Goal: Information Seeking & Learning: Learn about a topic

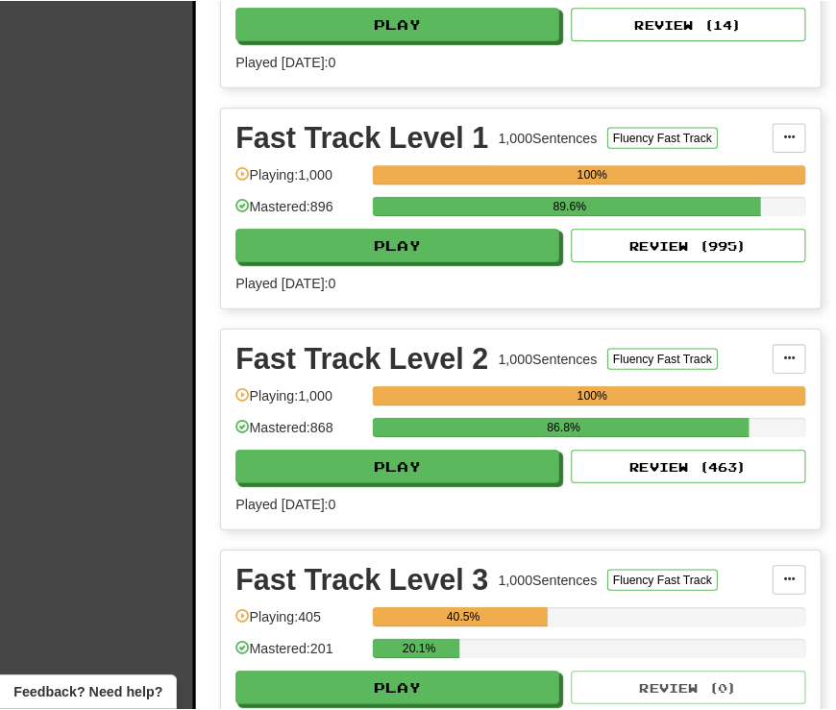
scroll to position [3075, 0]
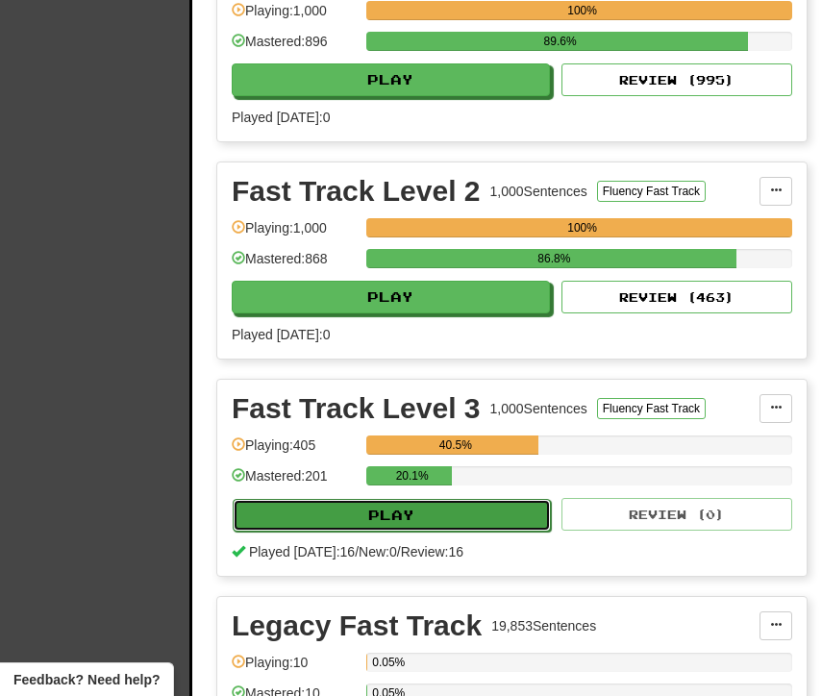
click at [359, 528] on button "Play" at bounding box center [392, 515] width 318 height 33
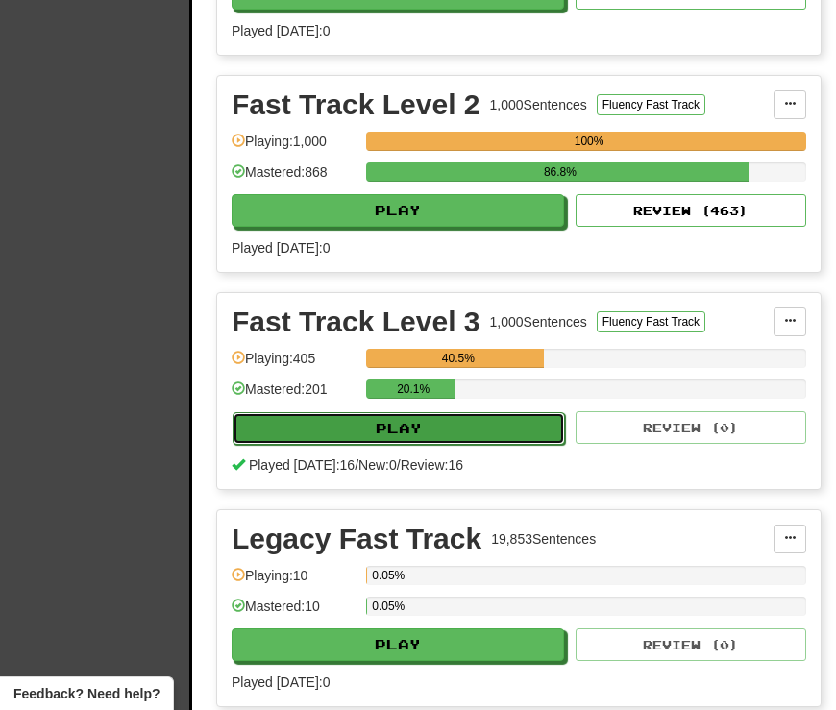
select select "**"
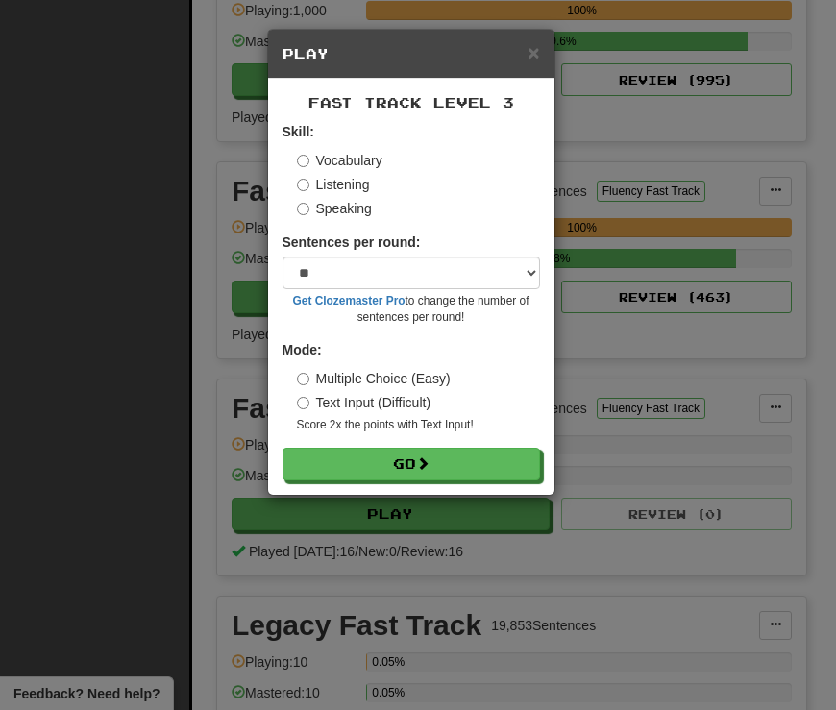
click at [357, 186] on label "Listening" at bounding box center [333, 184] width 73 height 19
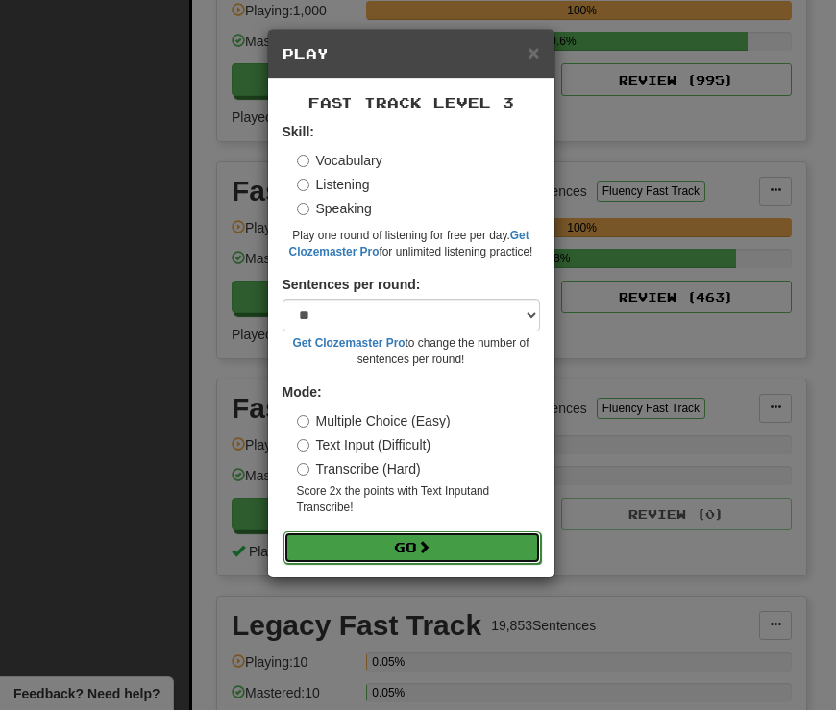
click at [419, 563] on button "Go" at bounding box center [412, 547] width 258 height 33
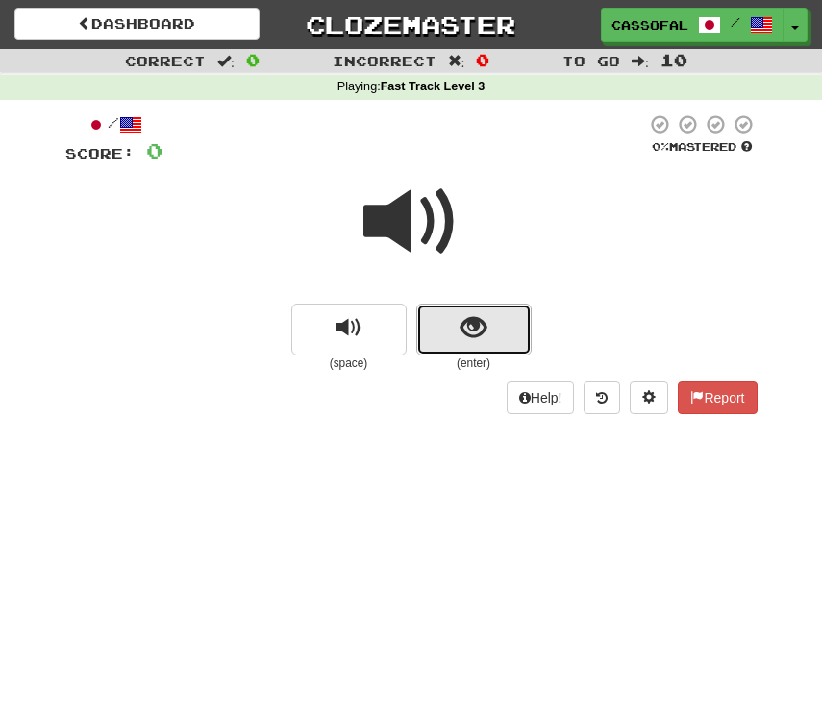
click at [492, 339] on button "show sentence" at bounding box center [473, 330] width 115 height 52
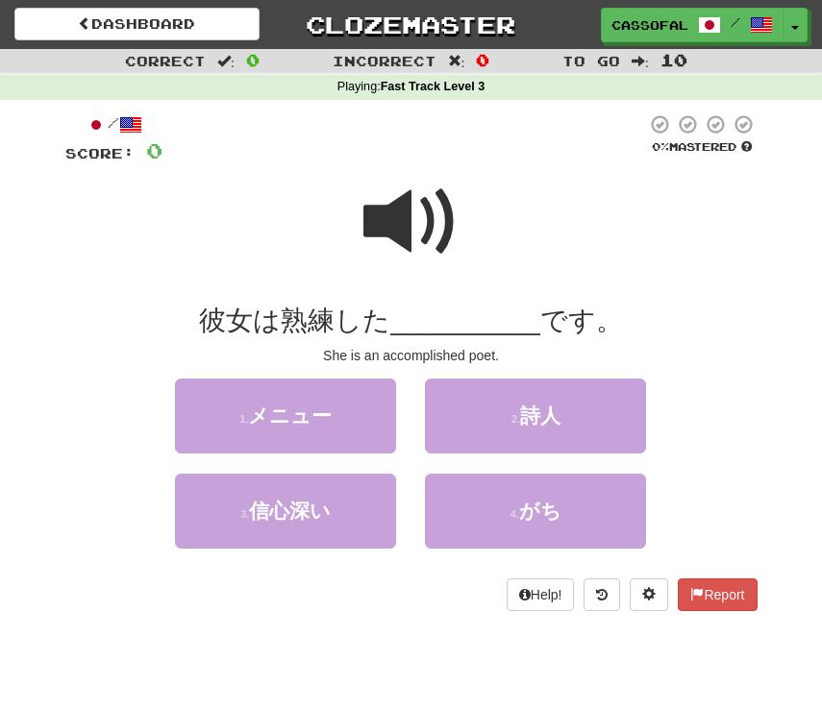
click at [409, 209] on span at bounding box center [411, 222] width 96 height 96
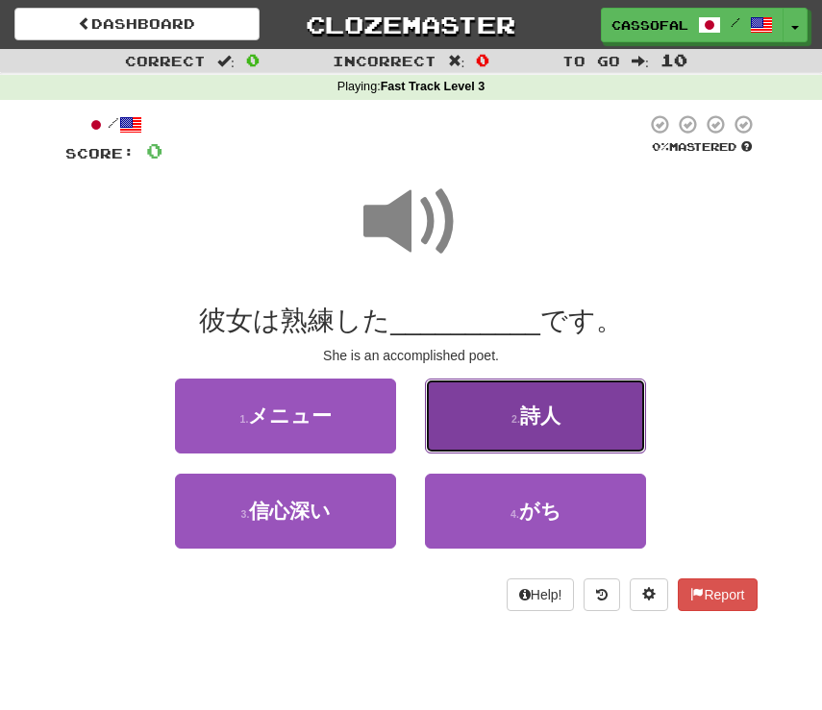
click at [530, 433] on button "2 . 詩人" at bounding box center [535, 416] width 221 height 75
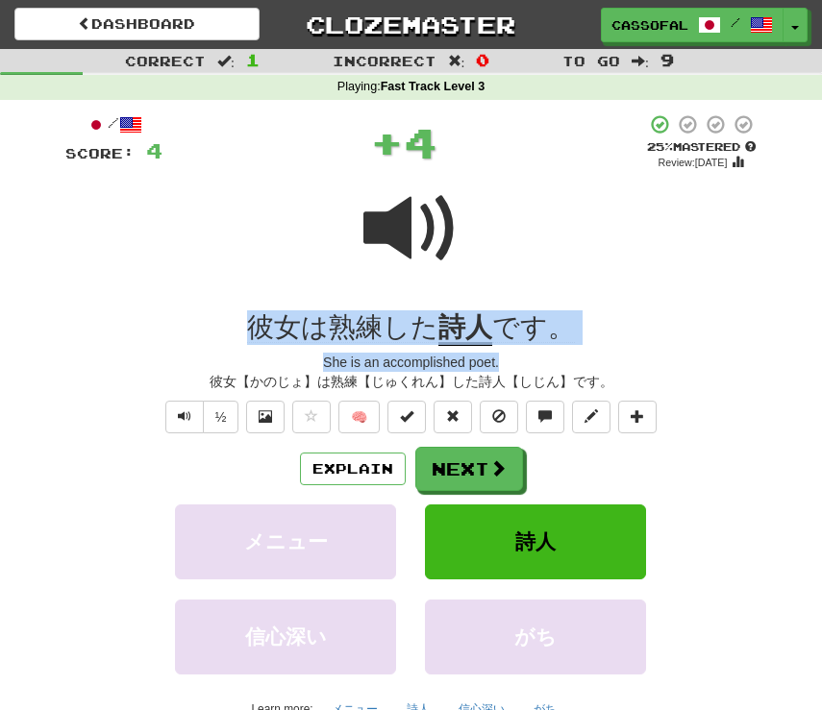
drag, startPoint x: 239, startPoint y: 317, endPoint x: 660, endPoint y: 371, distance: 424.3
click at [660, 371] on div "/ Score: 4 + 4 25 % Mastered Review: 2025-08-18 彼女は熟練した 詩人 です。 She is an accomp…" at bounding box center [411, 439] width 692 height 652
drag, startPoint x: 660, startPoint y: 371, endPoint x: 460, endPoint y: 311, distance: 208.6
copy div "彼女は熟練した 詩人 です。 She is an accomplished poet."
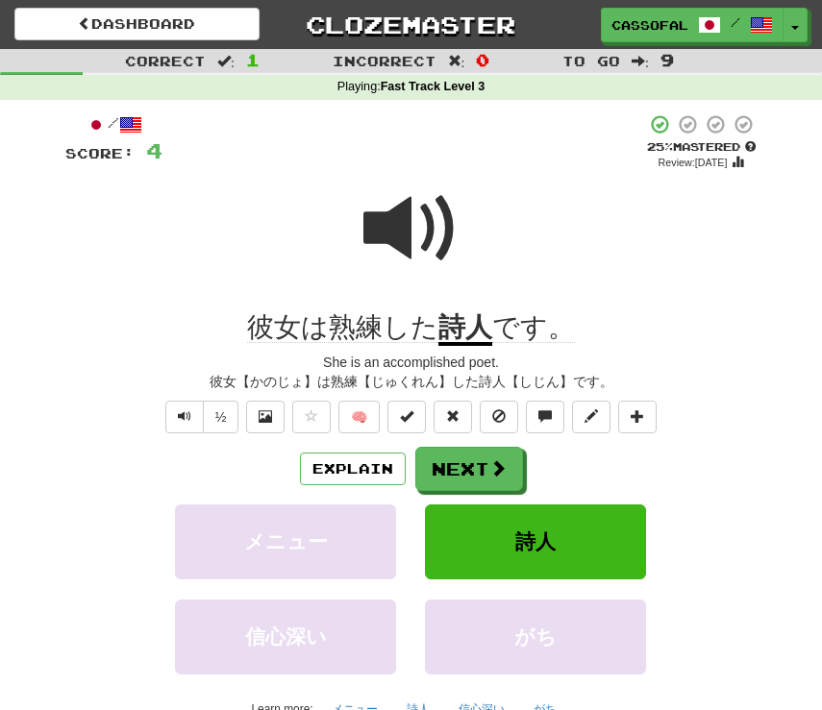
click at [102, 498] on div "Explain Next メニュー 詩人 信心深い がち Learn more: メニュー 詩人 信心深い がち" at bounding box center [411, 585] width 692 height 277
click at [454, 465] on button "Next" at bounding box center [470, 470] width 108 height 44
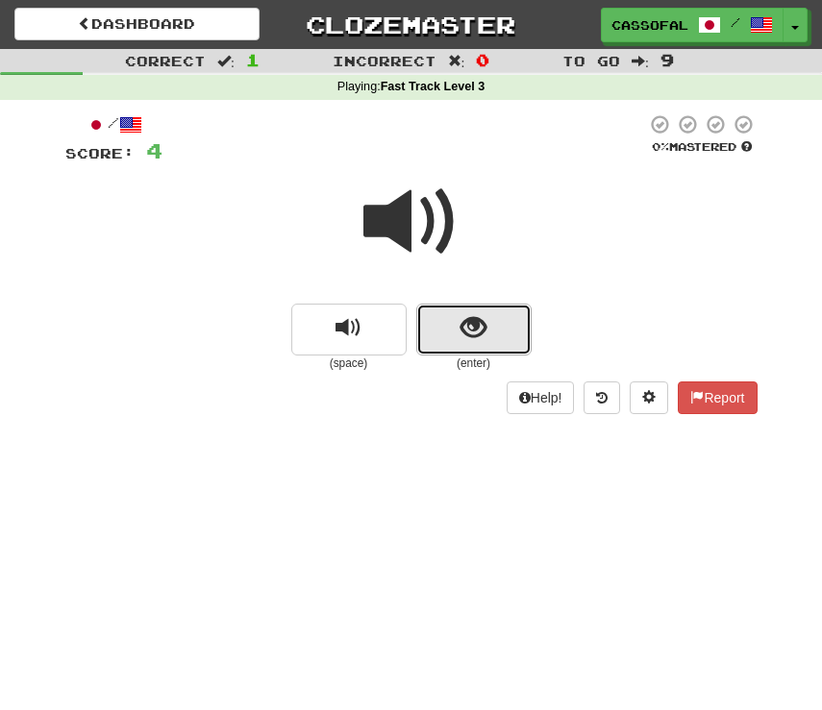
click at [466, 334] on span "show sentence" at bounding box center [473, 328] width 26 height 26
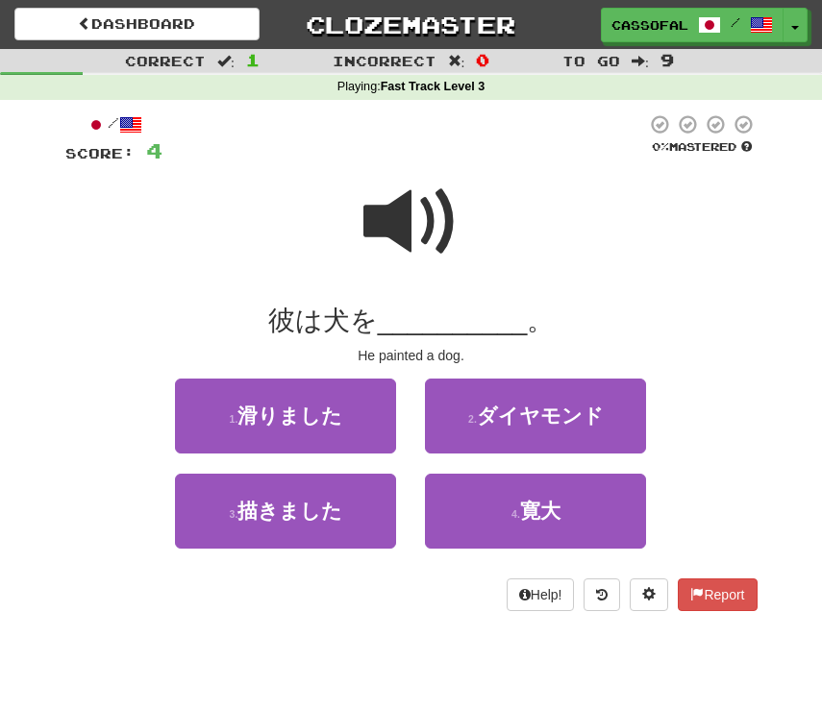
click at [387, 218] on span at bounding box center [411, 222] width 96 height 96
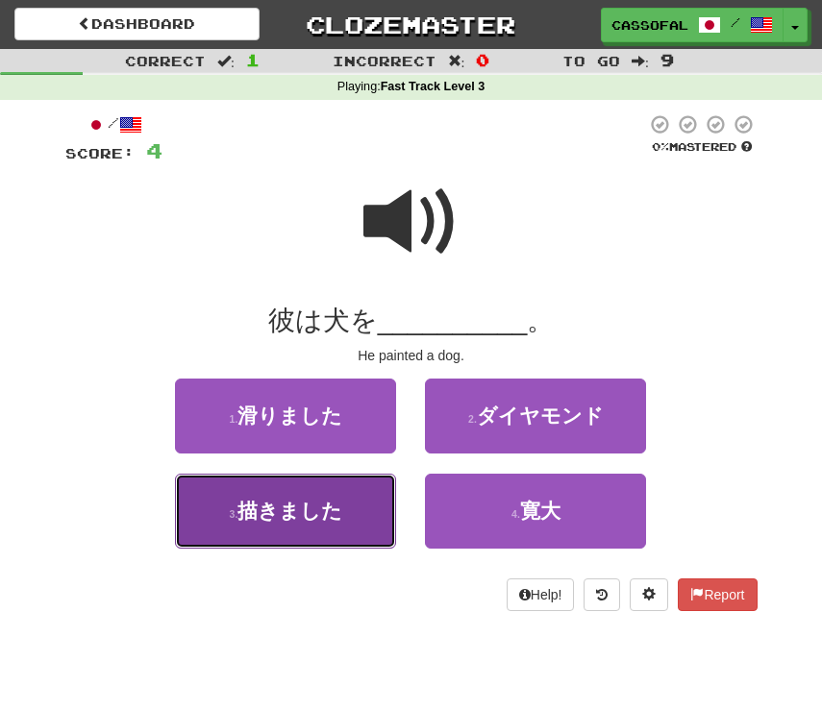
click at [297, 527] on button "3 . 描きました" at bounding box center [285, 511] width 221 height 75
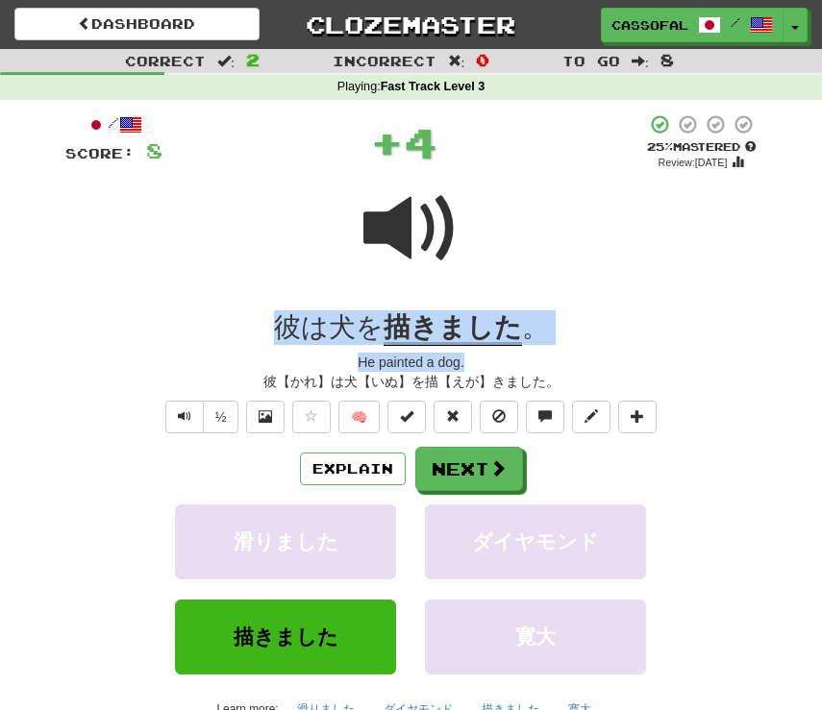
drag, startPoint x: 228, startPoint y: 328, endPoint x: 588, endPoint y: 358, distance: 361.6
click at [588, 358] on div "/ Score: 8 + 4 25 % Mastered Review: 2025-08-18 彼は犬を 描きました 。 He painted a dog. …" at bounding box center [411, 439] width 692 height 652
drag, startPoint x: 588, startPoint y: 358, endPoint x: 515, endPoint y: 339, distance: 75.5
copy div "彼は犬を 描きました 。 He painted a dog."
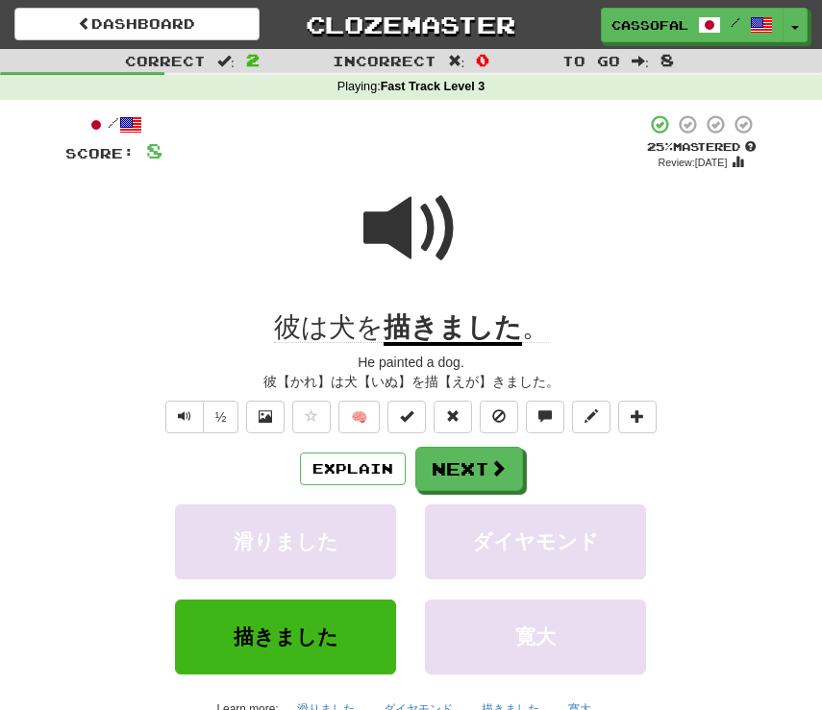
click at [91, 377] on div "彼【かれ】は犬【いぬ】を描【えが】きました。" at bounding box center [411, 381] width 692 height 19
click at [484, 470] on button "Next" at bounding box center [470, 470] width 108 height 44
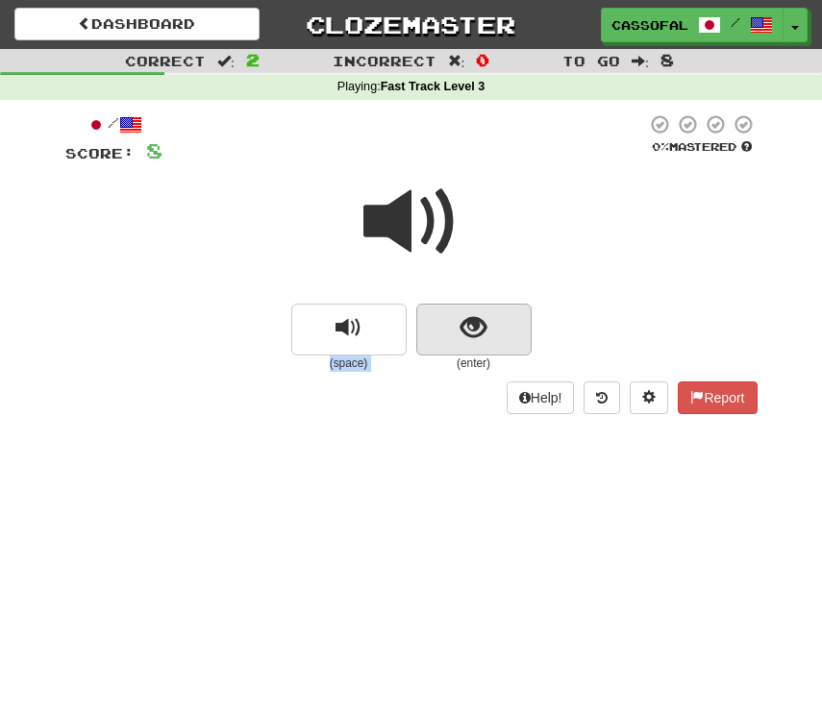
click at [447, 306] on div "(space) (enter)" at bounding box center [411, 269] width 692 height 206
drag, startPoint x: 447, startPoint y: 306, endPoint x: 419, endPoint y: 321, distance: 31.8
click at [419, 321] on button "show sentence" at bounding box center [473, 330] width 115 height 52
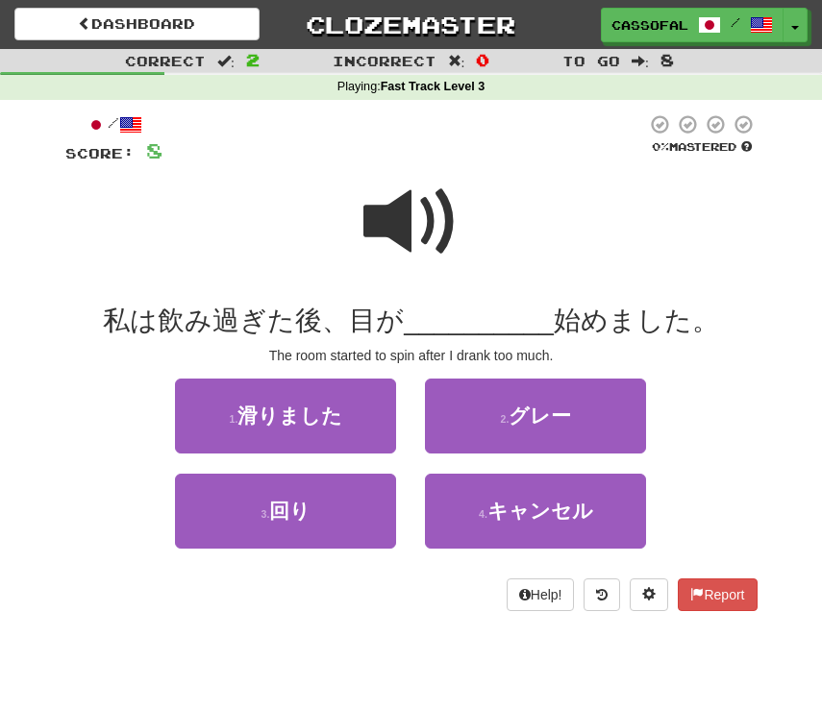
click at [398, 216] on span at bounding box center [411, 222] width 96 height 96
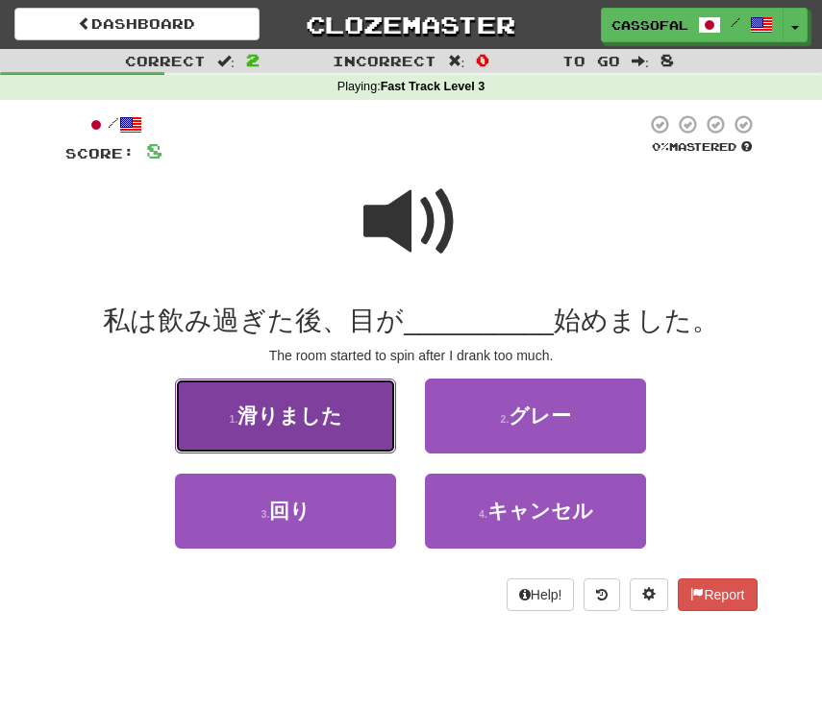
click at [303, 430] on button "1 . 滑りました" at bounding box center [285, 416] width 221 height 75
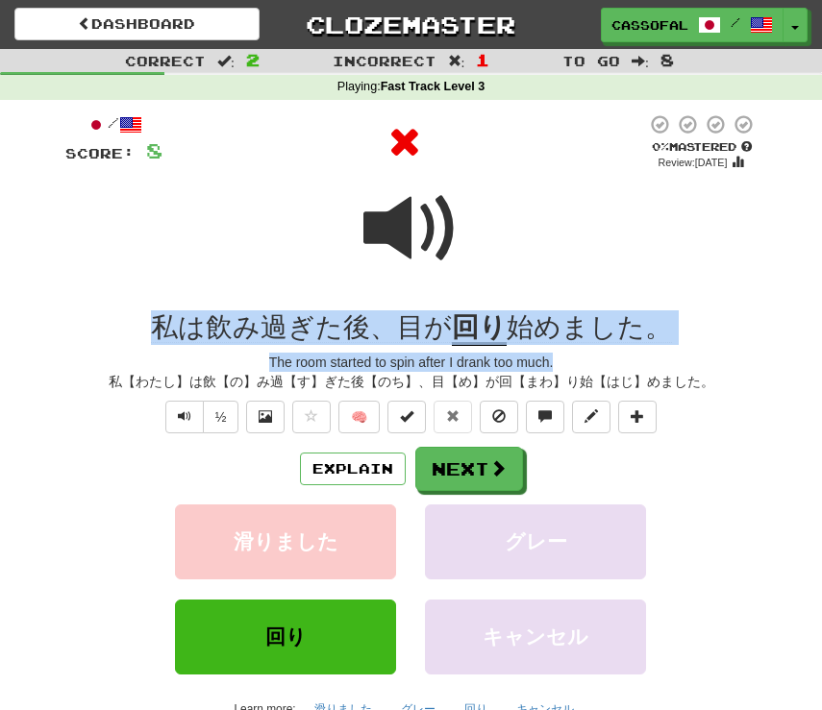
drag, startPoint x: 111, startPoint y: 324, endPoint x: 711, endPoint y: 356, distance: 601.4
click at [711, 356] on div "/ Score: 8 0 % Mastered Review: 2025-08-17 私は飲み過ぎた後、目が 回り 始めました。 The room start…" at bounding box center [411, 439] width 692 height 652
drag, startPoint x: 711, startPoint y: 356, endPoint x: 523, endPoint y: 323, distance: 191.1
copy div "私は飲み過ぎた後、目が 回り 始めました。 The room started to spin after I drank too much."
click at [485, 473] on button "Next" at bounding box center [470, 470] width 108 height 44
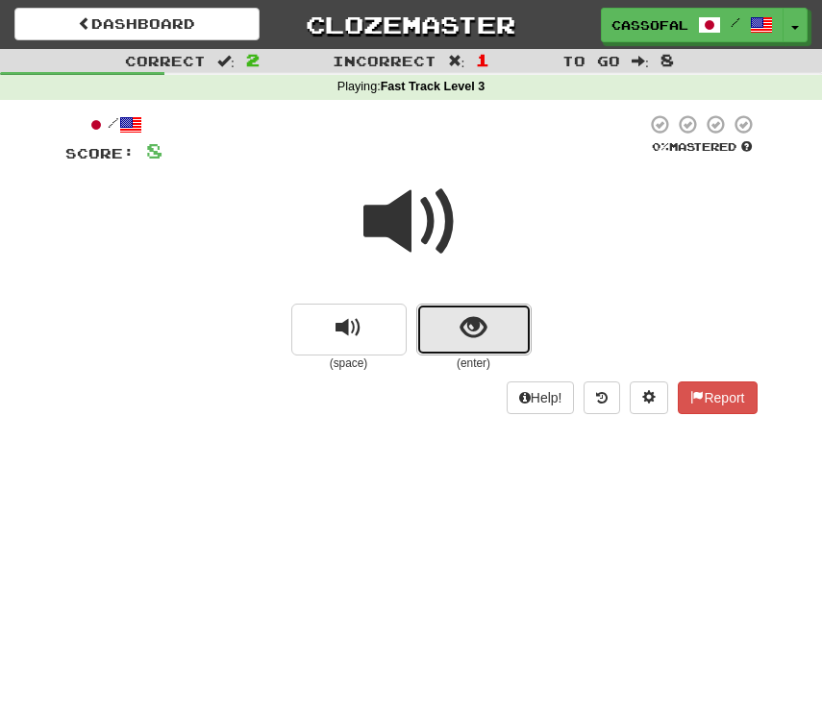
click at [438, 322] on button "show sentence" at bounding box center [473, 330] width 115 height 52
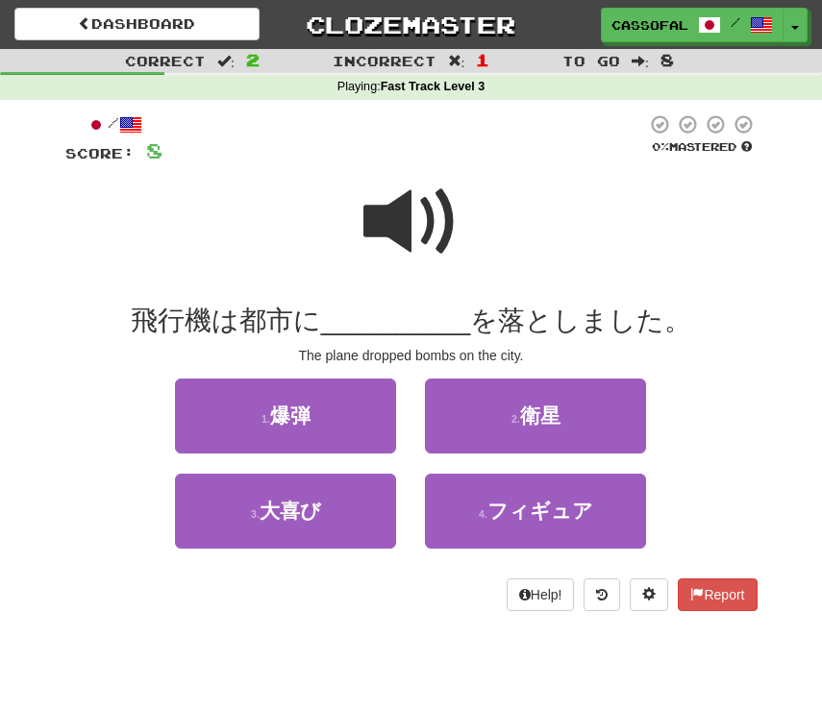
click at [405, 198] on span at bounding box center [411, 222] width 96 height 96
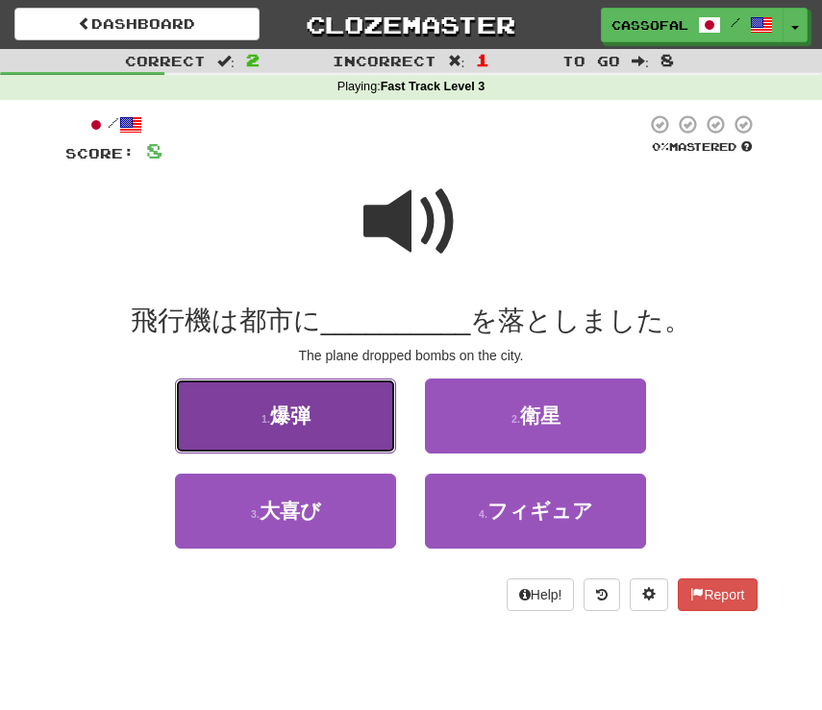
click at [329, 418] on button "1 . 爆弾" at bounding box center [285, 416] width 221 height 75
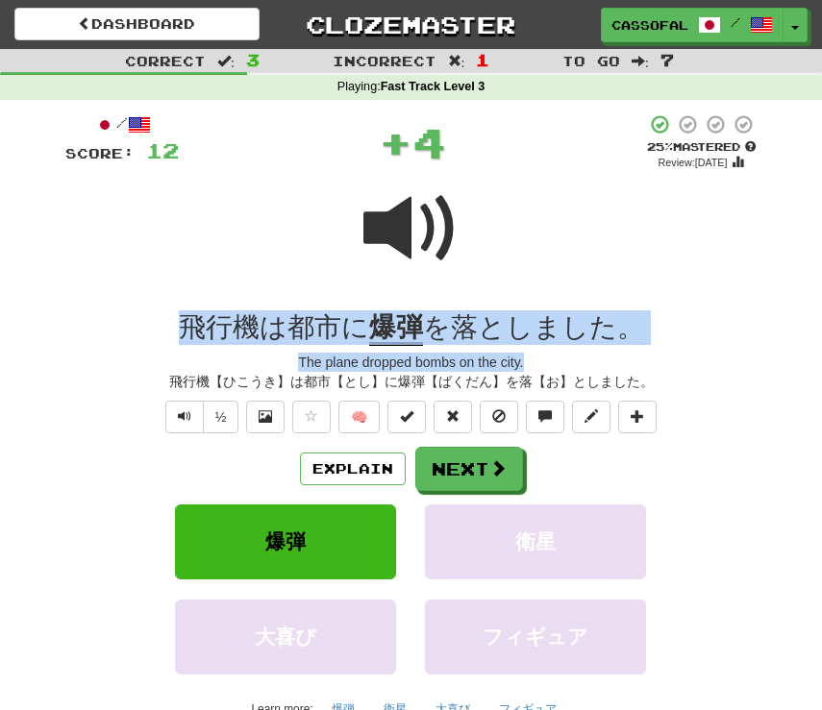
drag, startPoint x: 135, startPoint y: 308, endPoint x: 684, endPoint y: 358, distance: 550.9
click at [684, 358] on div "/ Score: 12 + 4 25 % Mastered Review: 2025-08-18 飛行機は都市に 爆弾 を落としました。 The plane …" at bounding box center [411, 439] width 692 height 652
drag, startPoint x: 684, startPoint y: 358, endPoint x: 532, endPoint y: 329, distance: 154.7
copy div "飛行機は都市に 爆弾 を落としました。 The plane dropped bombs on the city."
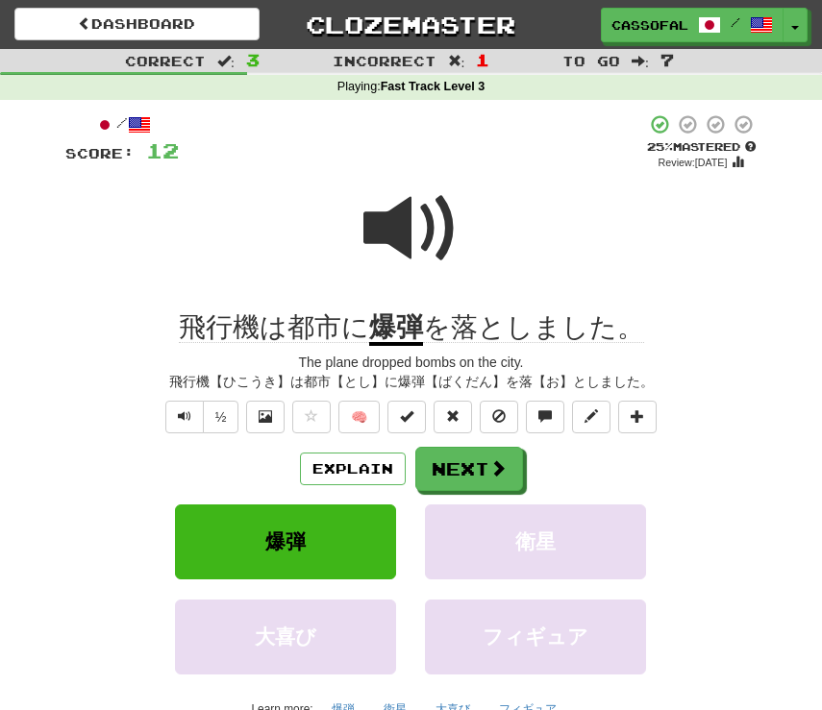
click at [63, 460] on div "/ Score: 12 + 4 25 % Mastered Review: 2025-08-18 飛行機は都市に 爆弾 を落としました。 The plane …" at bounding box center [411, 446] width 721 height 693
click at [462, 470] on button "Next" at bounding box center [469, 469] width 108 height 44
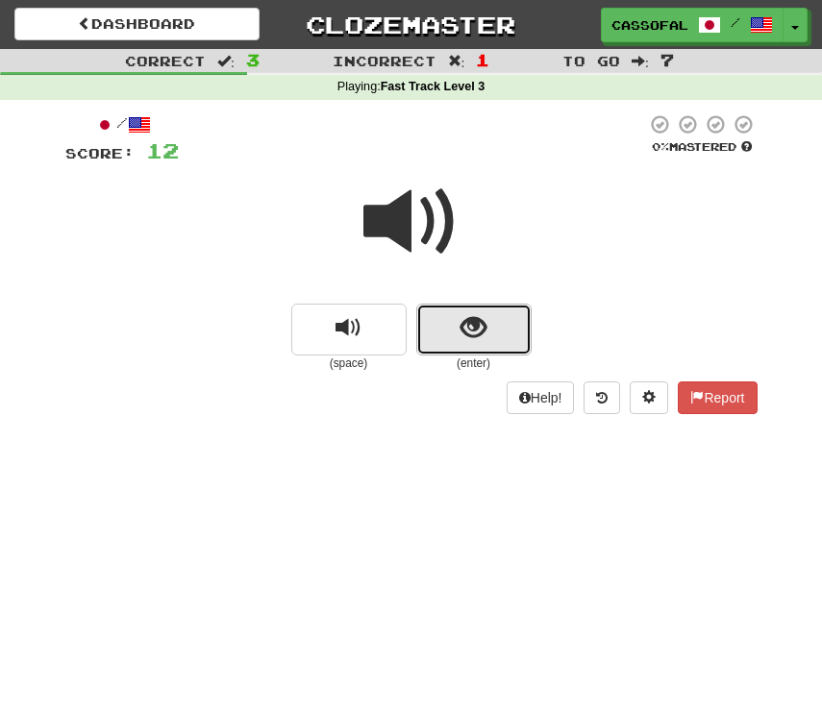
click at [443, 312] on button "show sentence" at bounding box center [473, 330] width 115 height 52
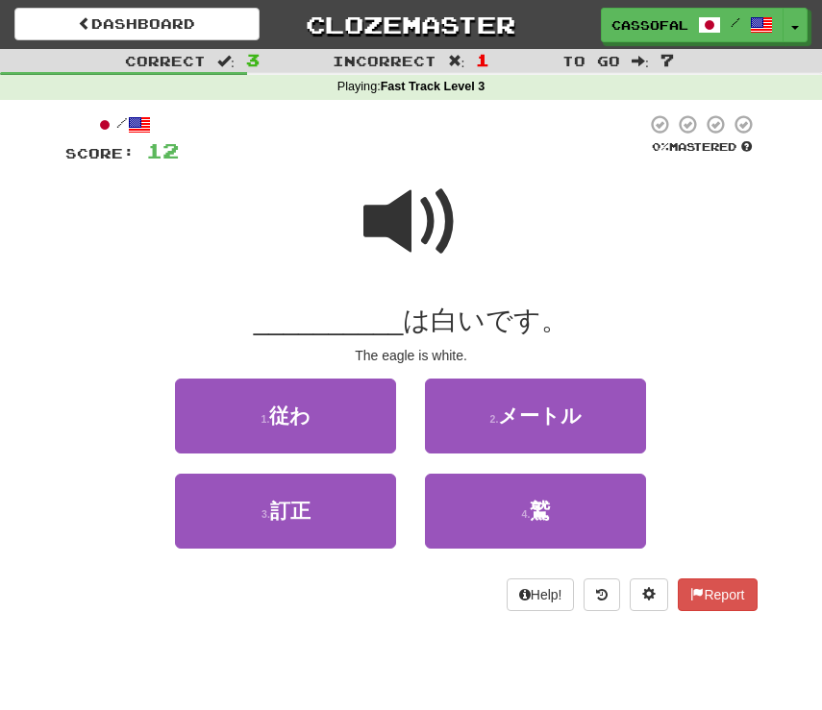
click at [430, 246] on span at bounding box center [411, 222] width 96 height 96
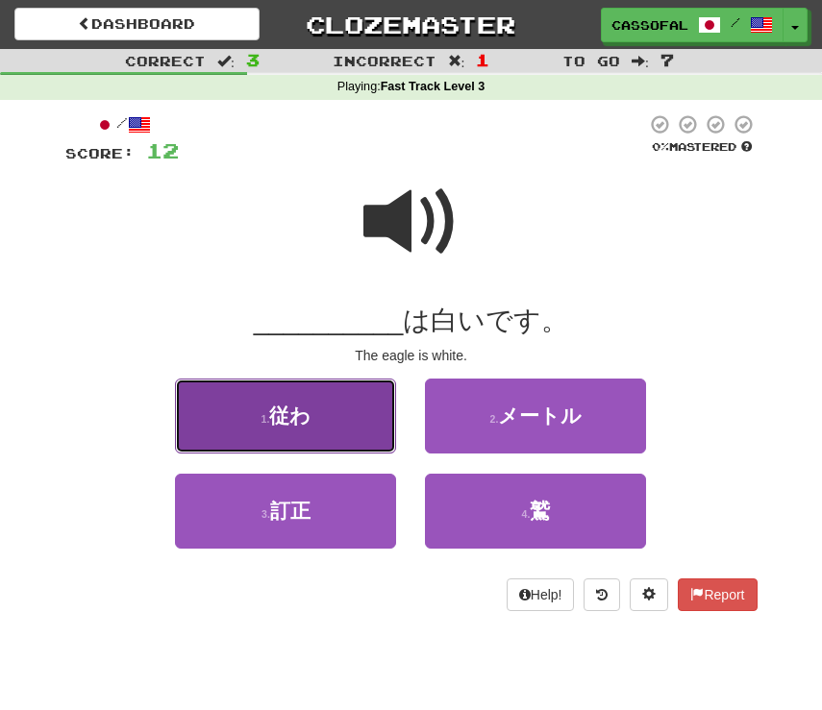
click at [345, 407] on button "1 . 従わ" at bounding box center [285, 416] width 221 height 75
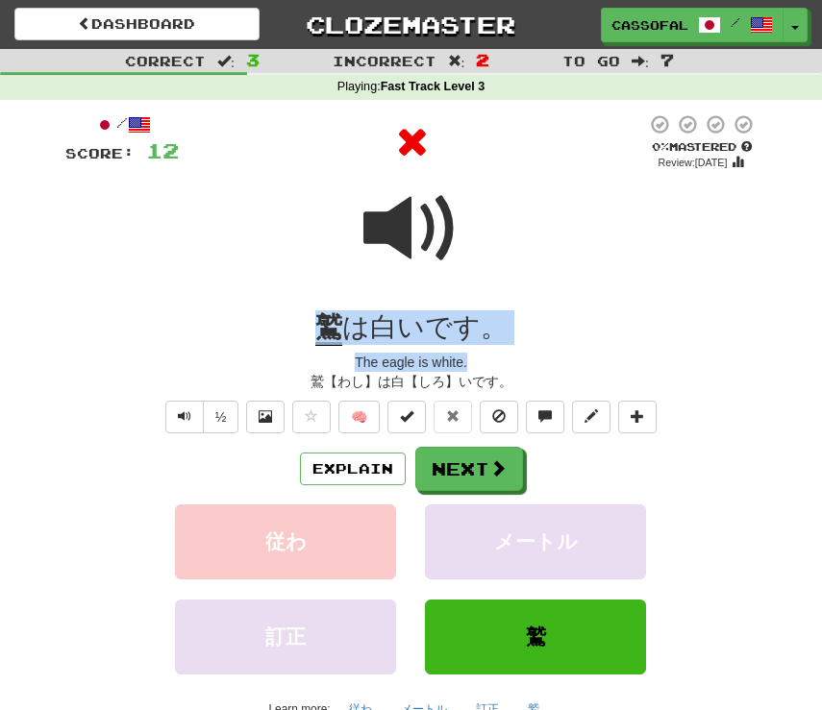
drag, startPoint x: 286, startPoint y: 314, endPoint x: 559, endPoint y: 349, distance: 275.1
click at [559, 349] on div "/ Score: 12 0 % Mastered Review: 2025-08-17 鷲 は白いです。 The eagle is white. 鷲【わし】は…" at bounding box center [411, 439] width 692 height 652
drag, startPoint x: 559, startPoint y: 349, endPoint x: 437, endPoint y: 318, distance: 125.8
copy div "鷲 は白いです。 The eagle is white."
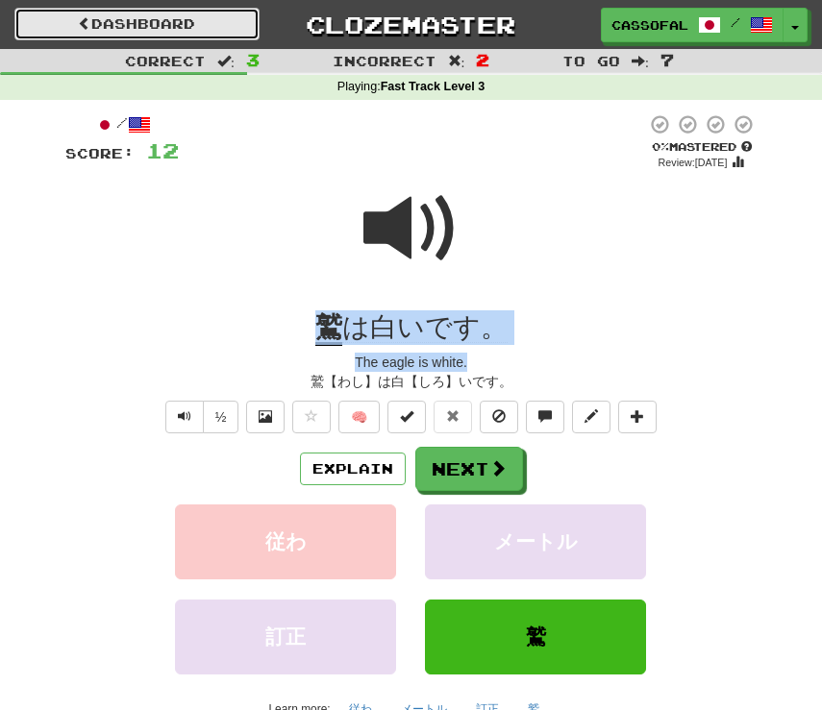
click at [157, 36] on link "Dashboard" at bounding box center [136, 24] width 245 height 33
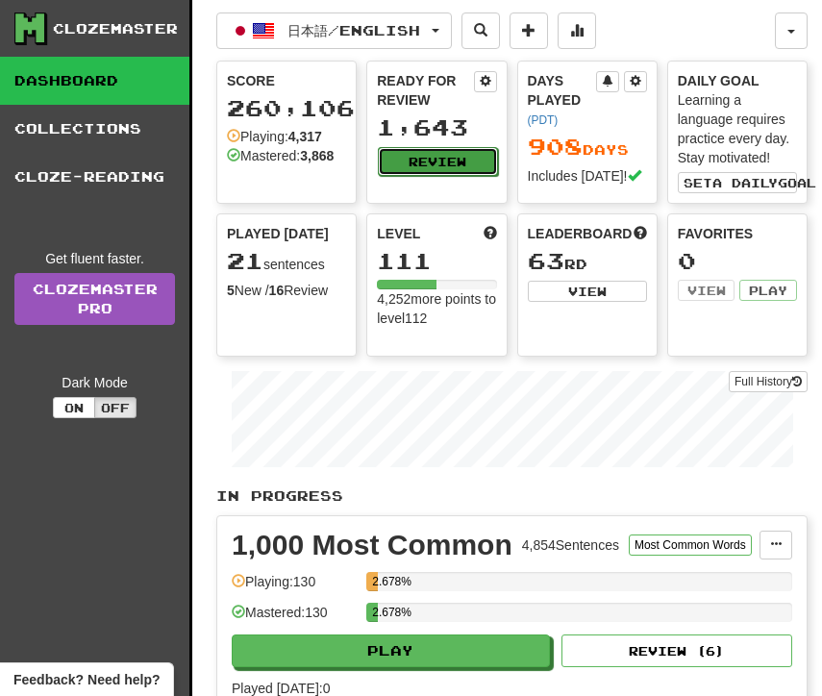
click at [442, 172] on button "Review" at bounding box center [437, 161] width 119 height 29
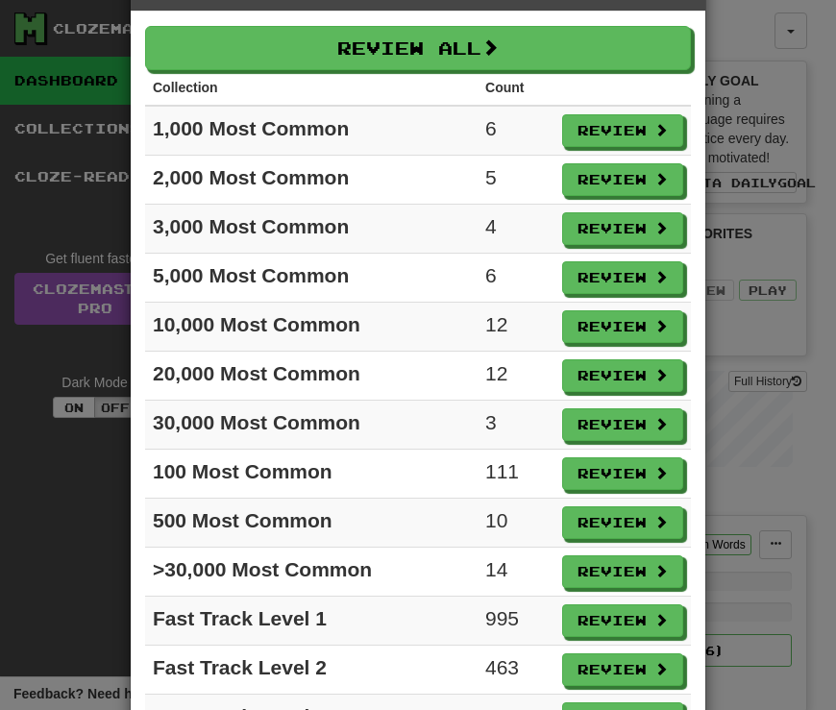
scroll to position [163, 0]
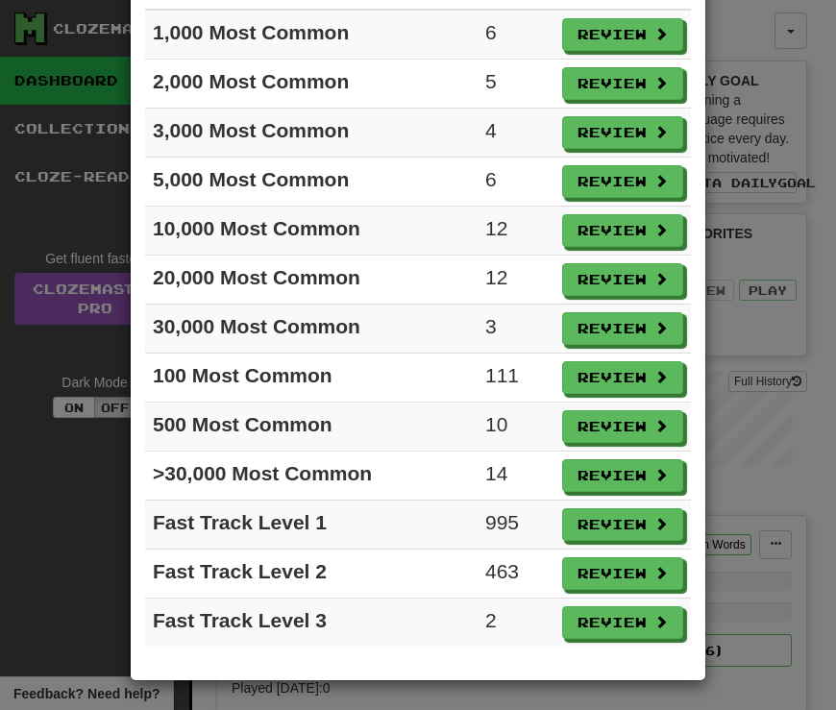
drag, startPoint x: 773, startPoint y: 457, endPoint x: 632, endPoint y: 641, distance: 231.0
click at [641, 643] on div "× Ready for Review Review All Collection Count 1,000 Most Common 6 Review 2,000…" at bounding box center [418, 355] width 836 height 710
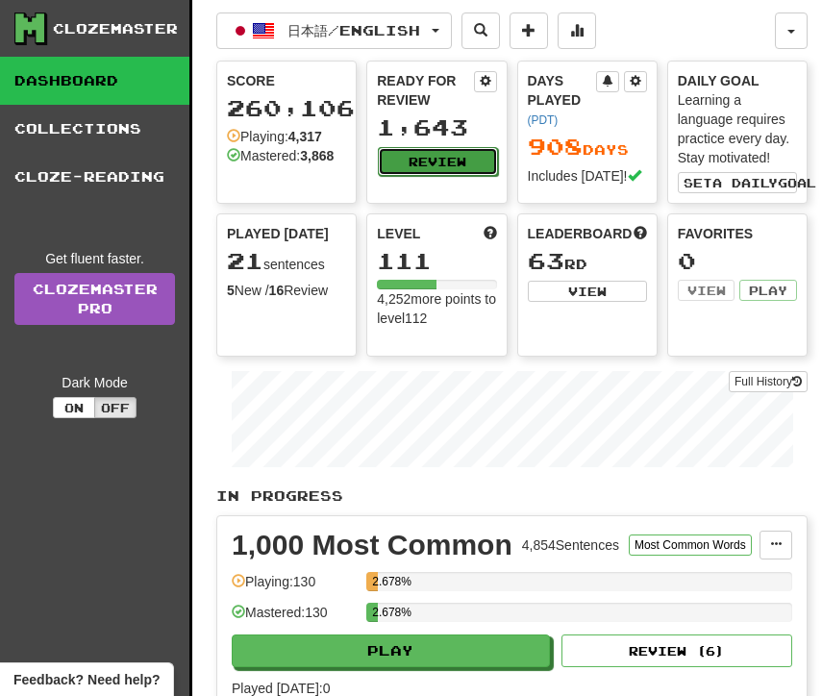
click at [438, 156] on button "Review" at bounding box center [437, 161] width 119 height 29
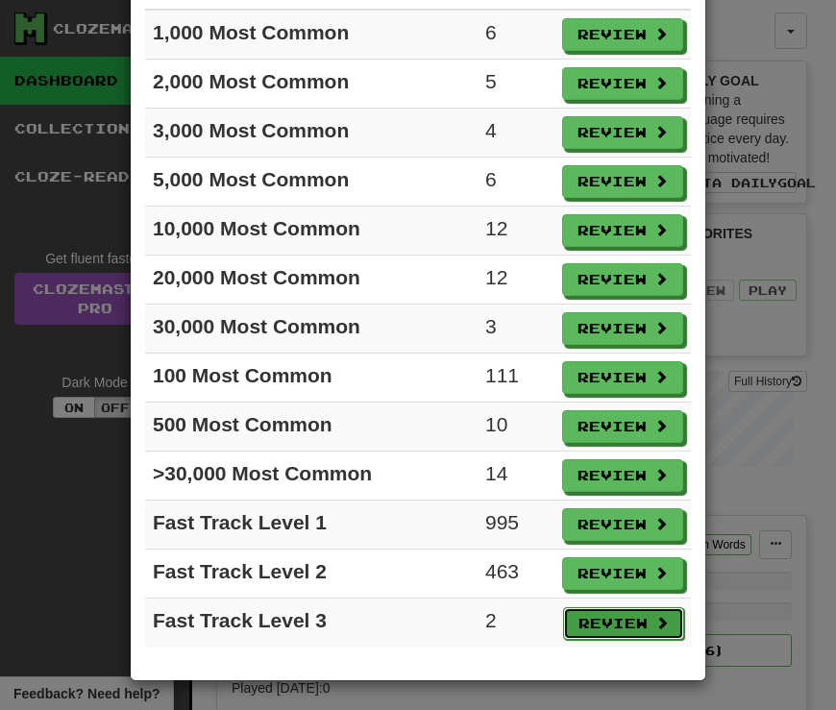
click at [598, 623] on button "Review" at bounding box center [623, 623] width 121 height 33
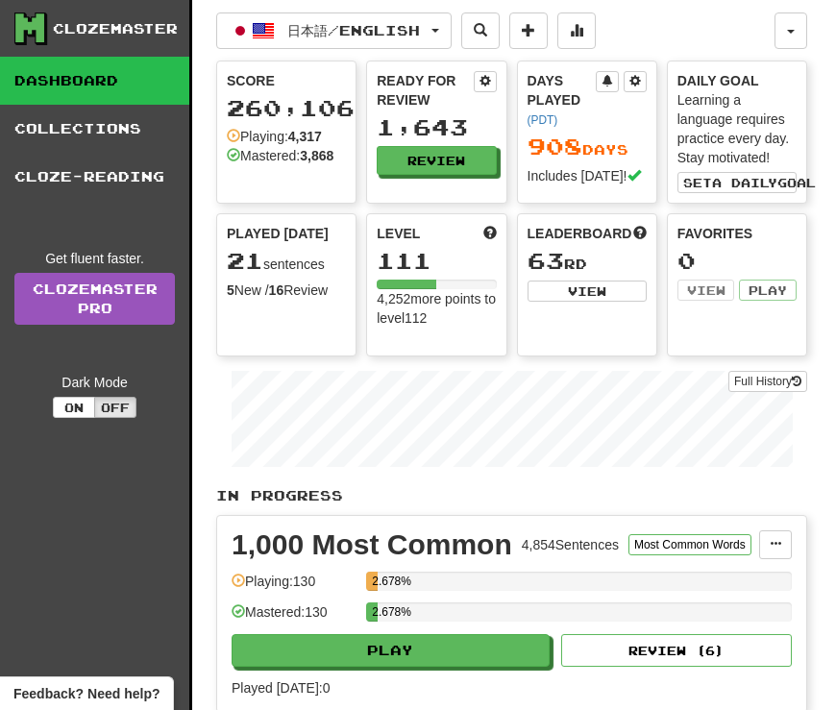
select select "**"
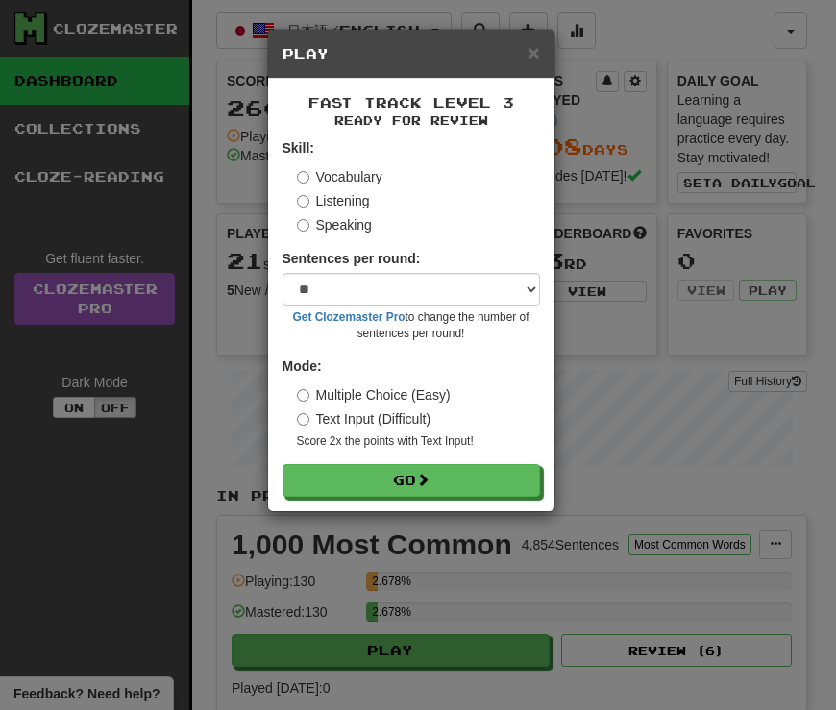
click at [476, 449] on small "Score 2x the points with Text Input !" at bounding box center [418, 441] width 243 height 16
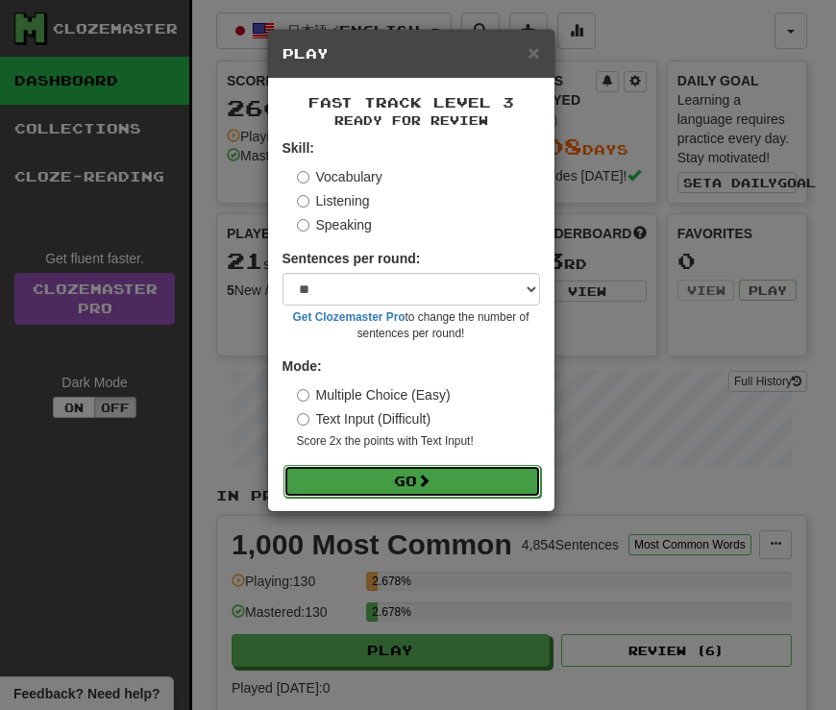
click at [477, 478] on button "Go" at bounding box center [412, 481] width 258 height 33
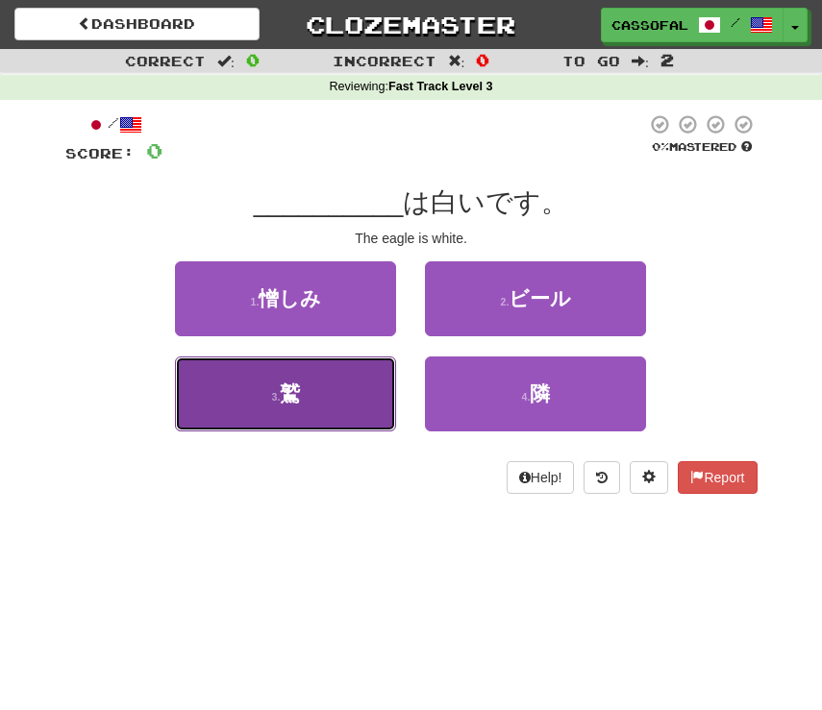
click at [373, 389] on button "3 . 鷲" at bounding box center [285, 393] width 221 height 75
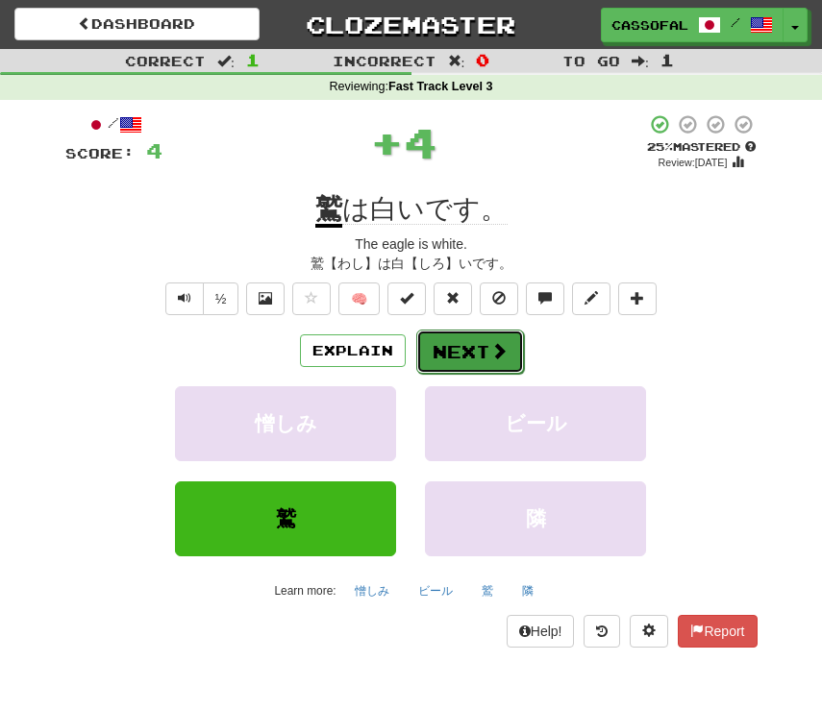
click at [473, 355] on button "Next" at bounding box center [470, 352] width 108 height 44
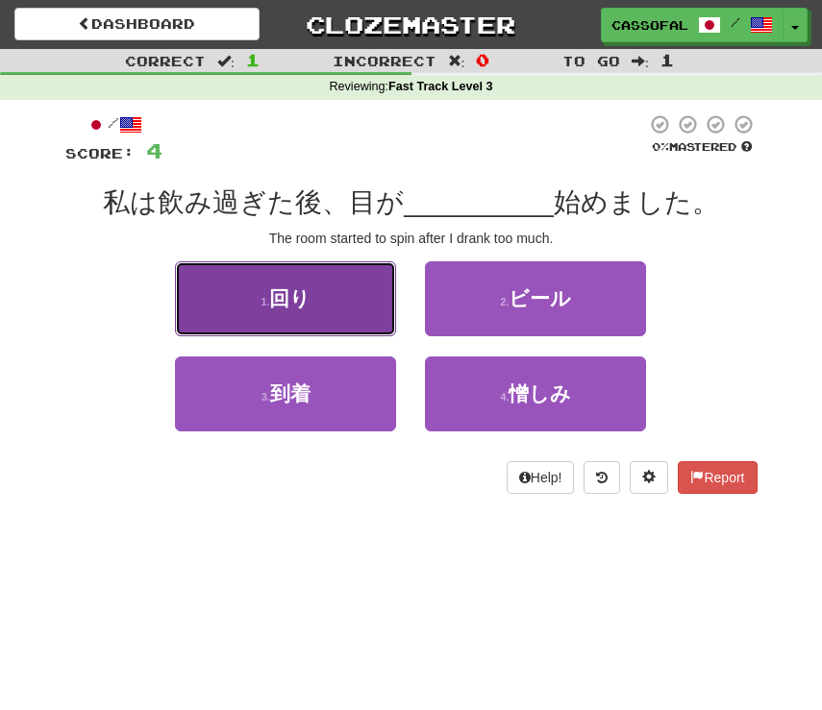
click at [333, 283] on button "1 . 回り" at bounding box center [285, 298] width 221 height 75
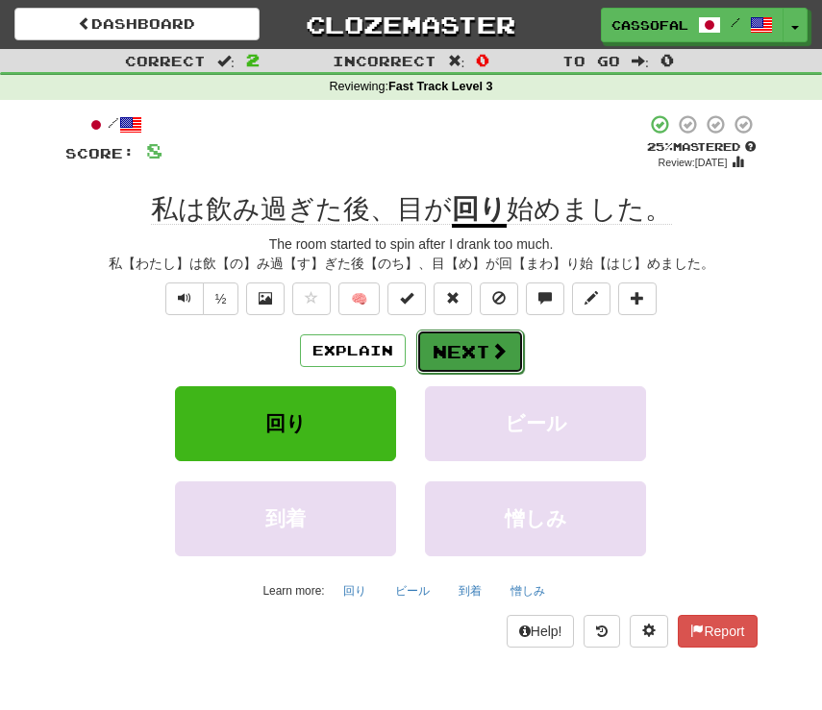
click at [470, 358] on button "Next" at bounding box center [470, 352] width 108 height 44
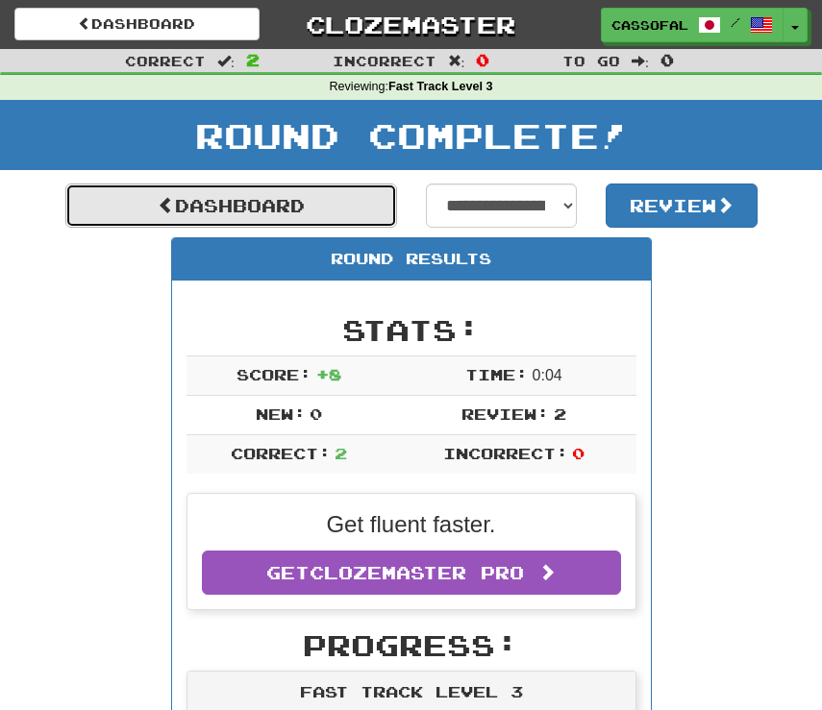
click at [267, 186] on link "Dashboard" at bounding box center [231, 206] width 332 height 44
